Goal: Task Accomplishment & Management: Complete application form

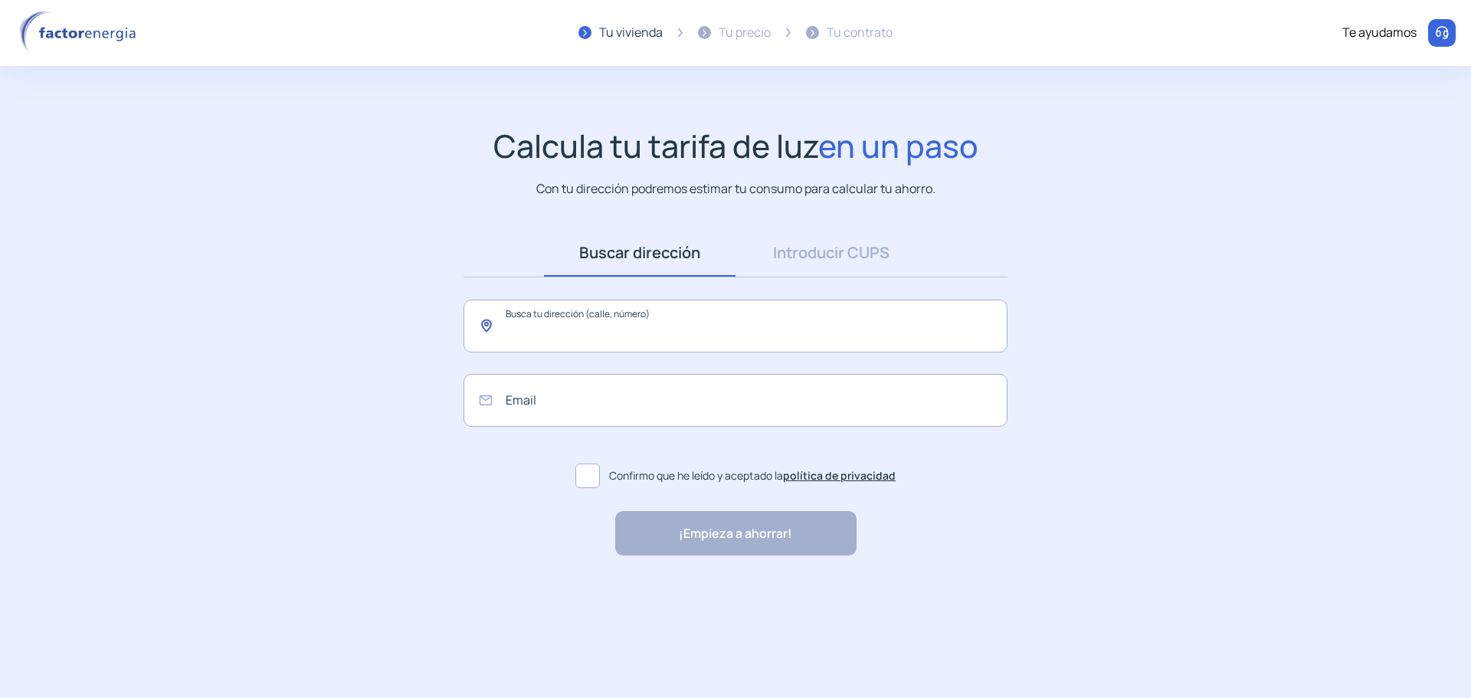
click at [719, 329] on input "text" at bounding box center [735, 326] width 544 height 53
click at [859, 244] on link "Introducir CUPS" at bounding box center [831, 252] width 192 height 47
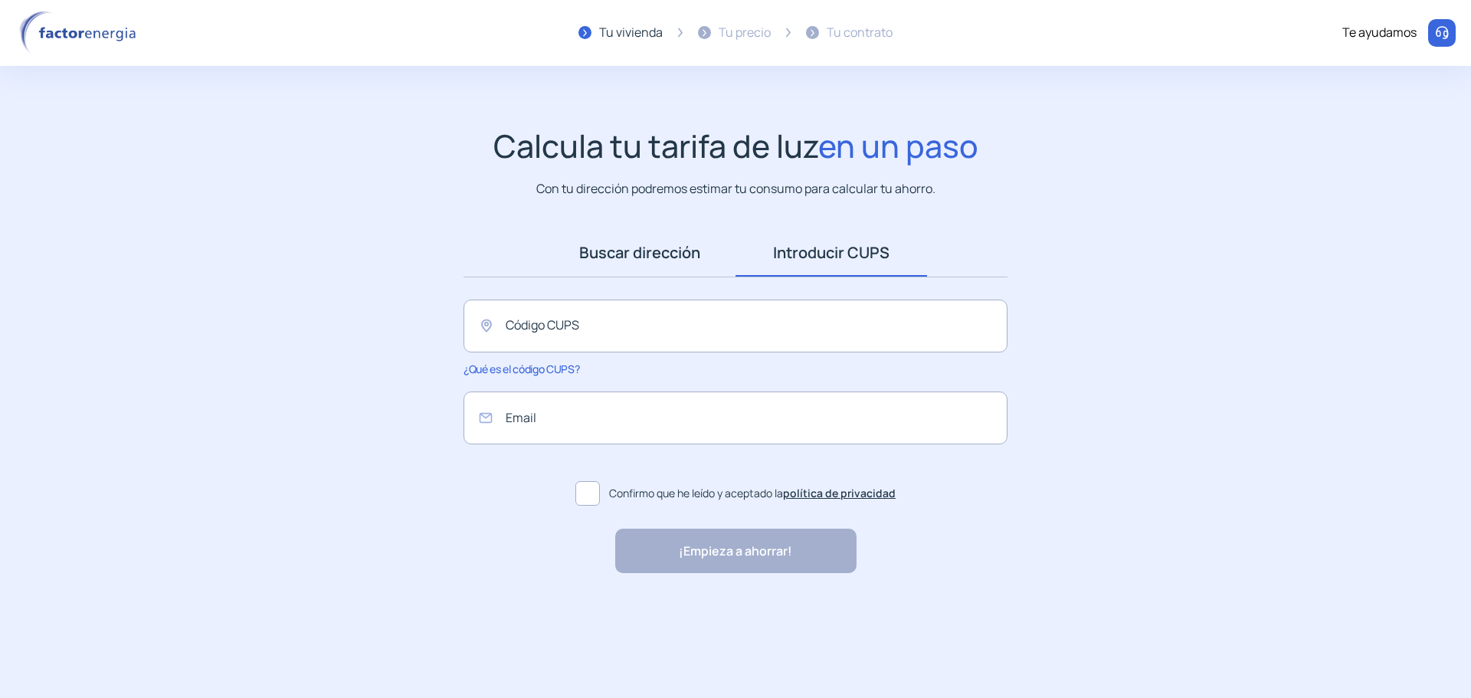
click at [650, 273] on link "Buscar dirección" at bounding box center [640, 252] width 192 height 47
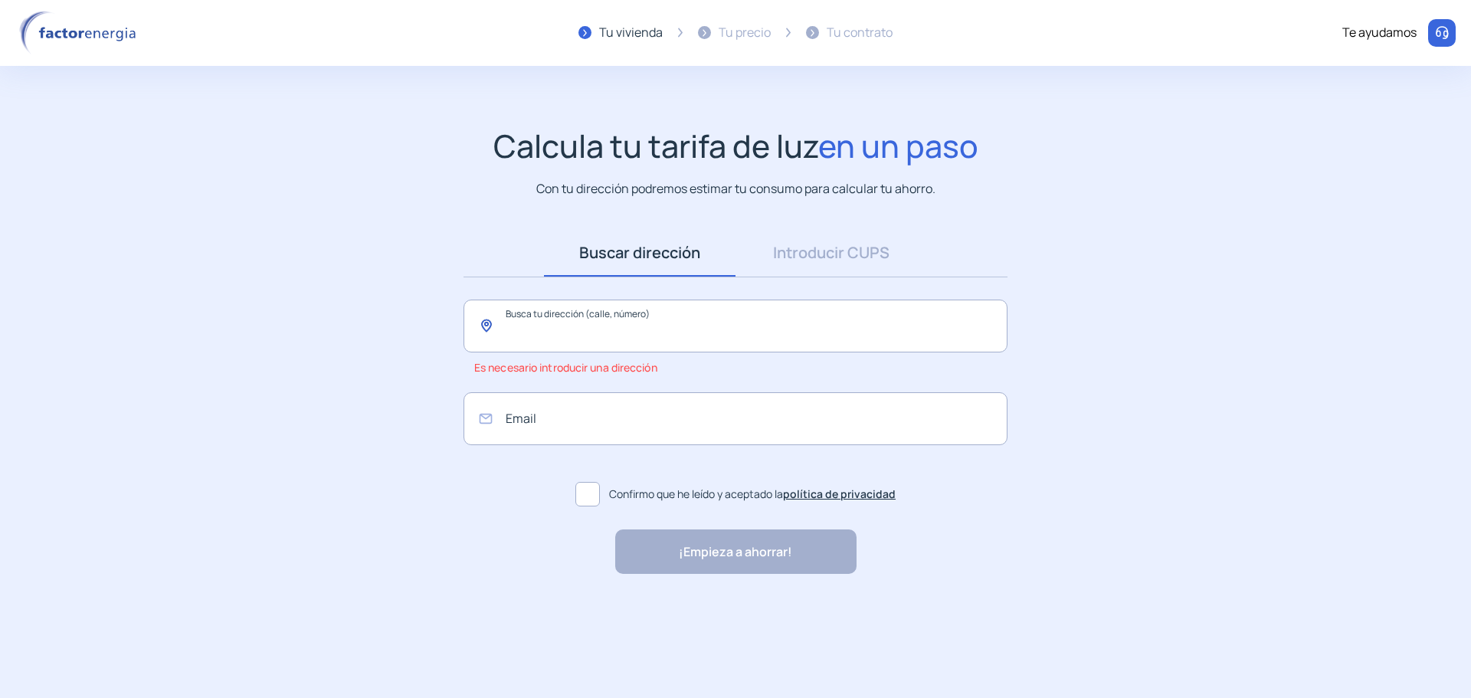
click at [730, 335] on input "text" at bounding box center [735, 326] width 544 height 53
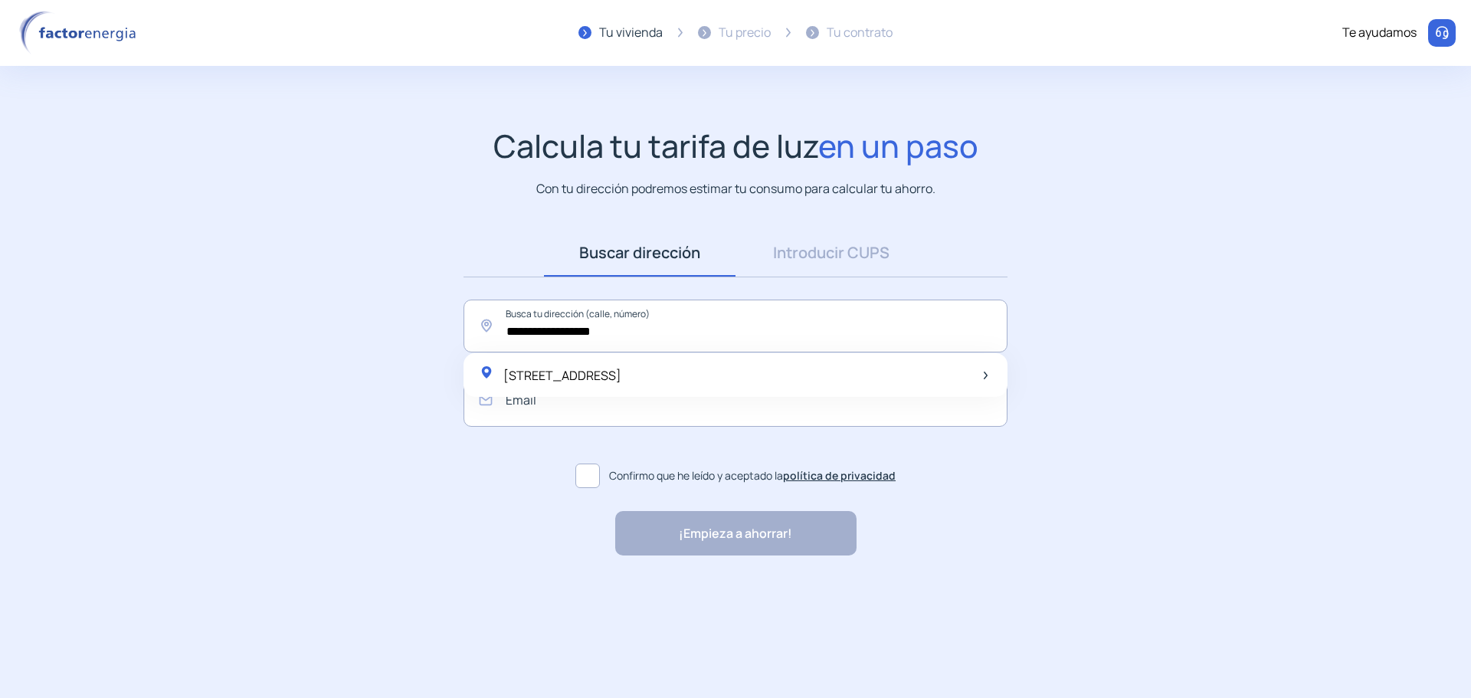
click at [621, 380] on span "[STREET_ADDRESS]" at bounding box center [562, 375] width 118 height 17
type input "**********"
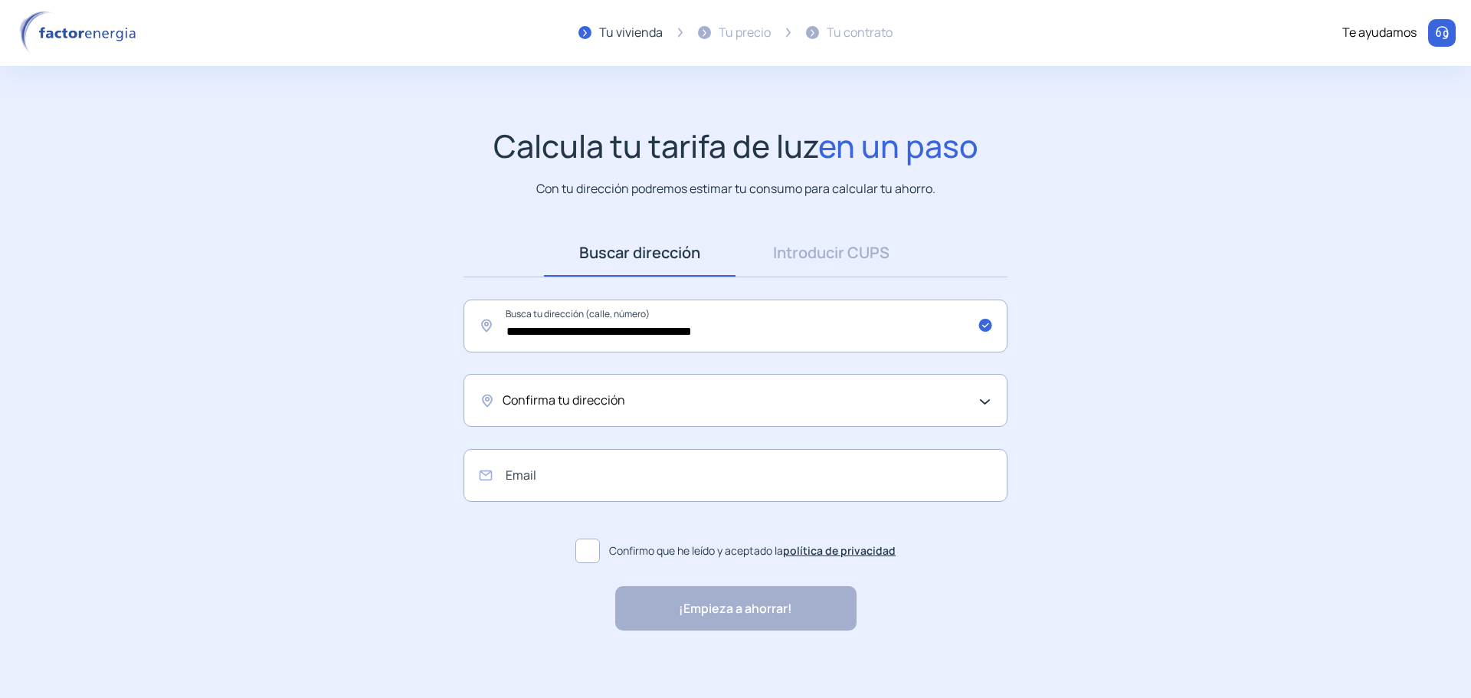
click at [652, 395] on div "Confirma tu dirección" at bounding box center [732, 401] width 458 height 20
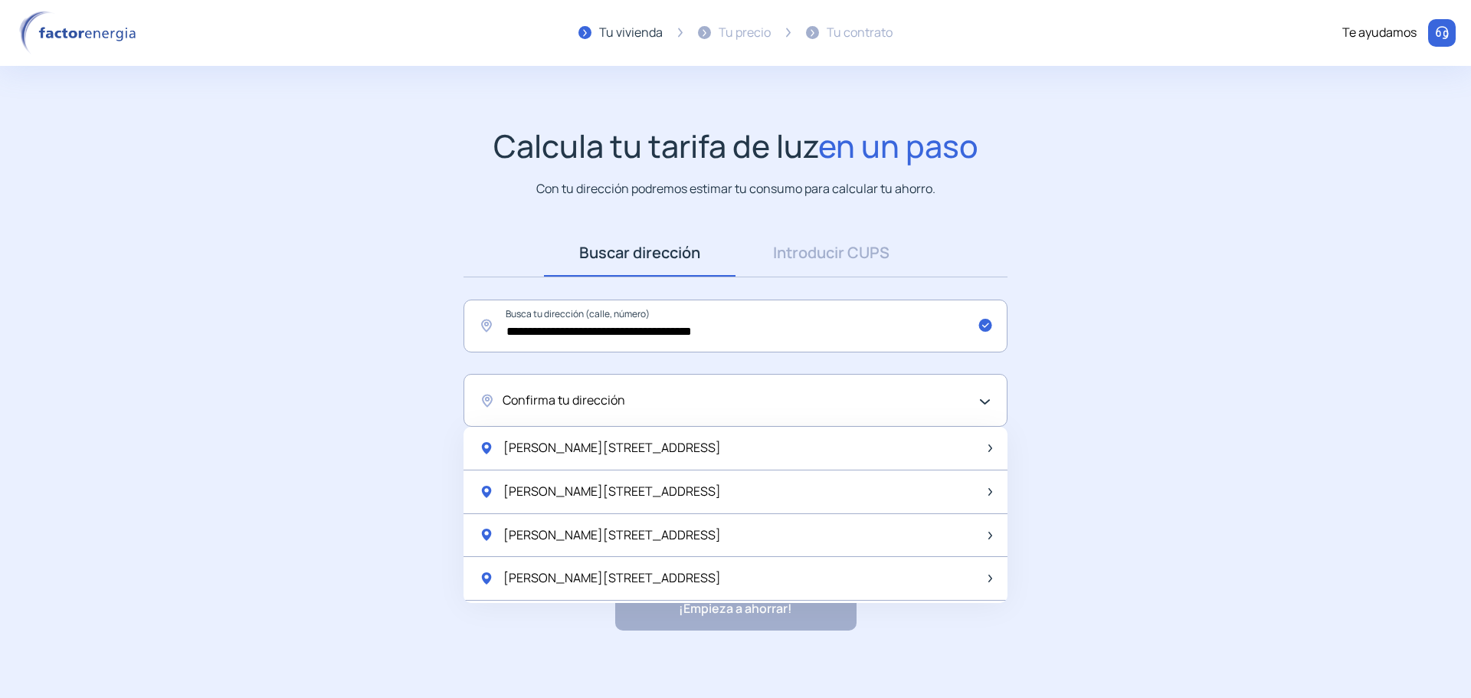
click at [668, 493] on div "[PERSON_NAME][STREET_ADDRESS]" at bounding box center [735, 492] width 544 height 44
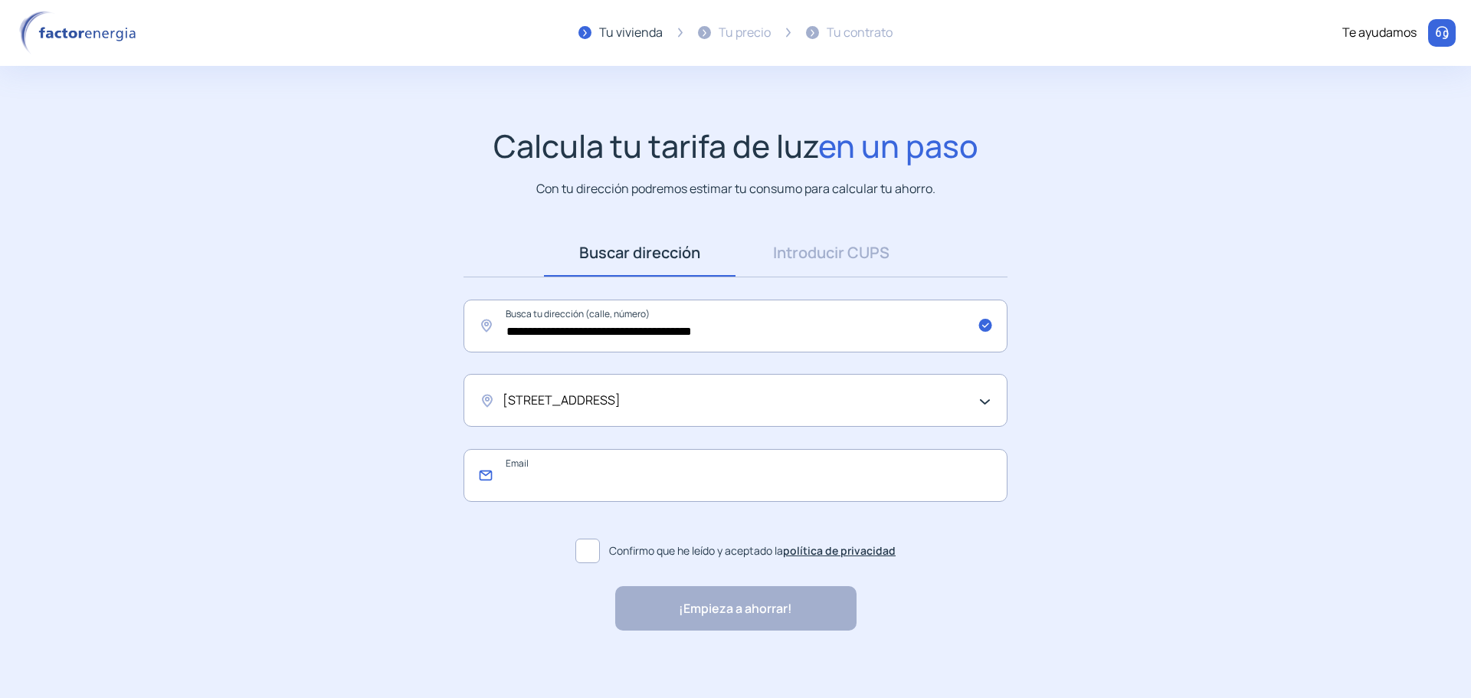
click at [650, 473] on input "email" at bounding box center [735, 475] width 544 height 53
type input "**********"
drag, startPoint x: 588, startPoint y: 549, endPoint x: 588, endPoint y: 559, distance: 10.0
click at [588, 548] on span at bounding box center [587, 551] width 25 height 25
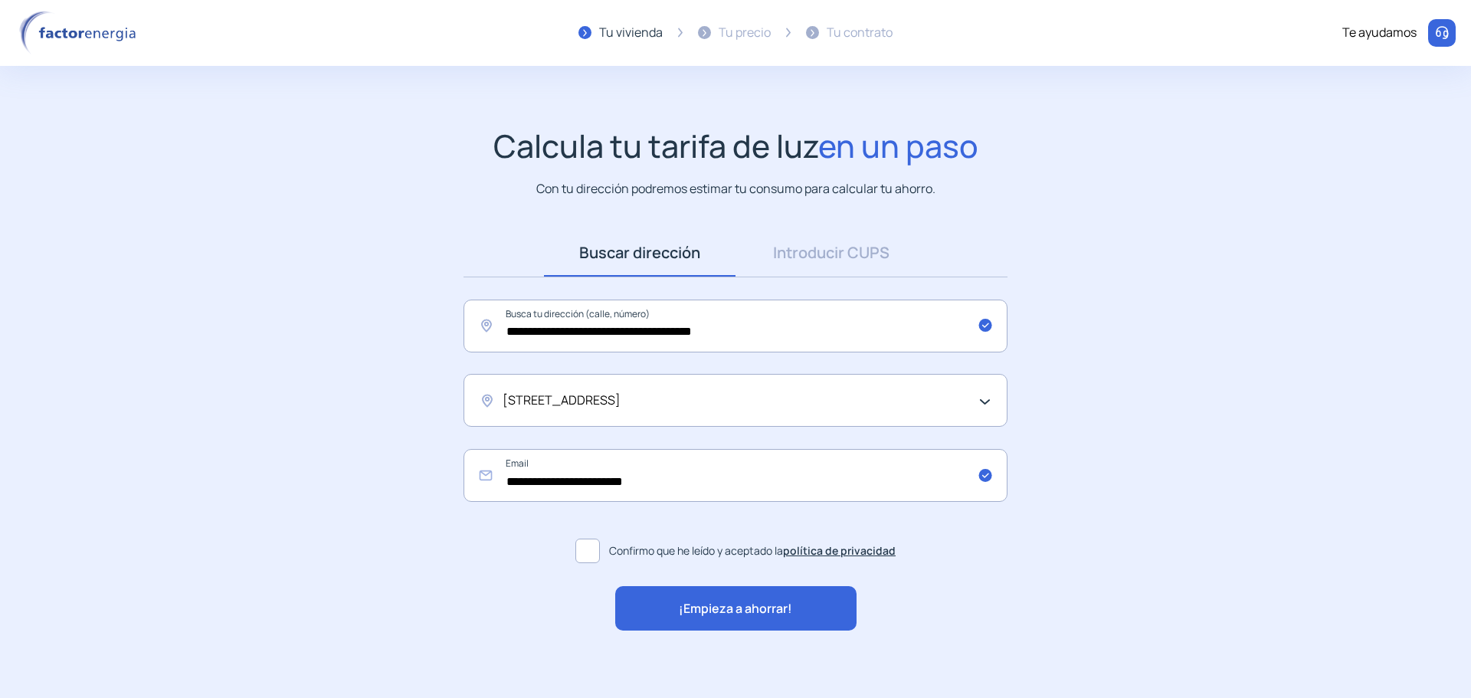
click at [712, 601] on span "¡Empieza a ahorrar!" at bounding box center [735, 609] width 113 height 20
